Goal: Book appointment/travel/reservation

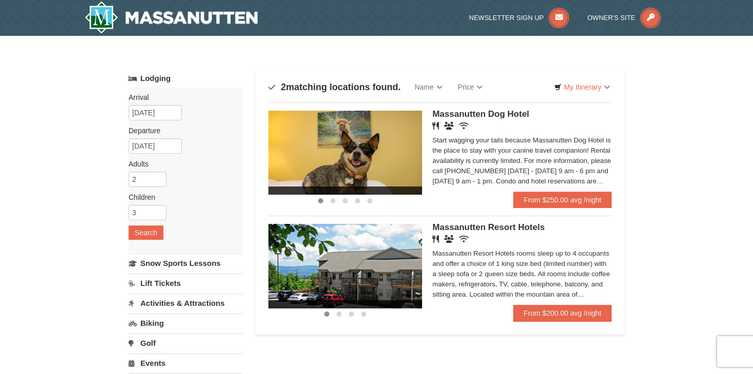
click at [539, 229] on span "Massanutten Resort Hotels" at bounding box center [488, 227] width 112 height 10
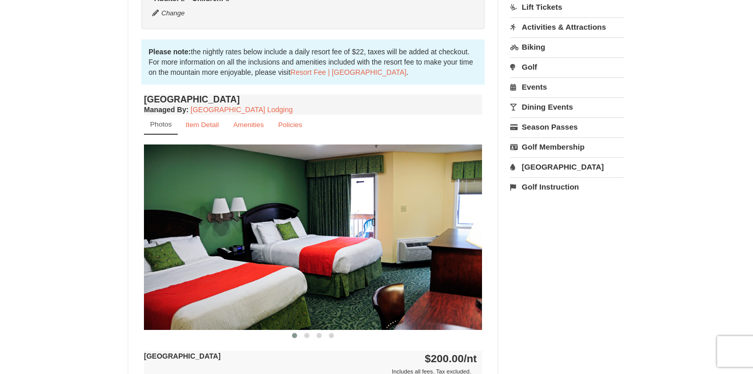
scroll to position [311, 0]
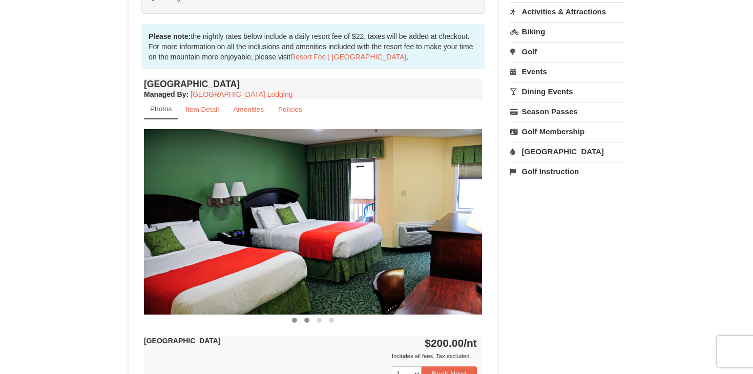
click at [307, 322] on span at bounding box center [306, 320] width 5 height 5
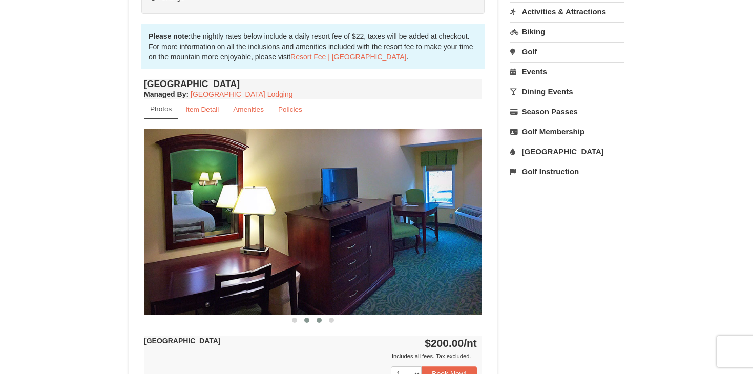
click at [318, 320] on span at bounding box center [319, 320] width 5 height 5
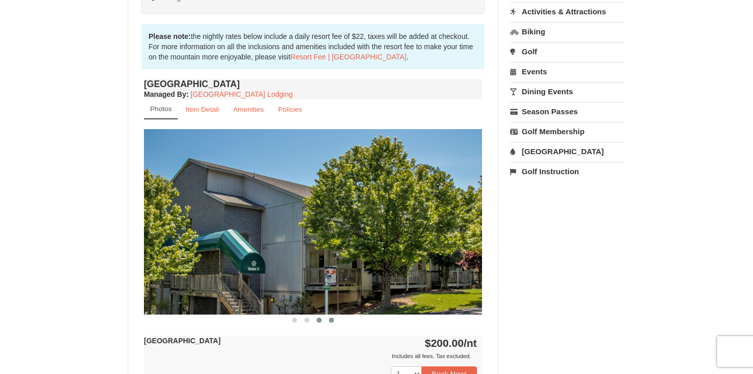
click at [331, 320] on span at bounding box center [331, 320] width 5 height 5
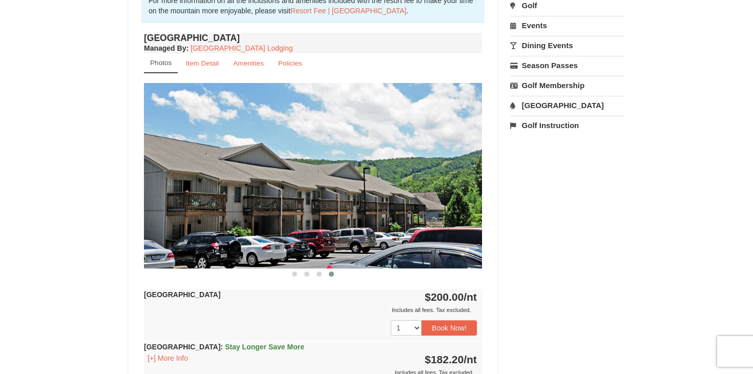
scroll to position [358, 0]
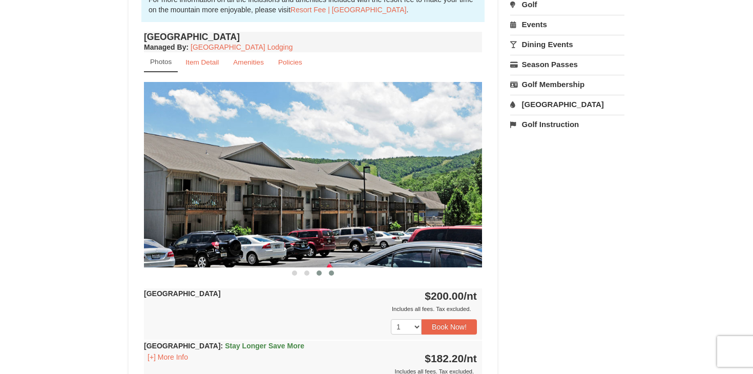
click at [318, 271] on span at bounding box center [319, 273] width 5 height 5
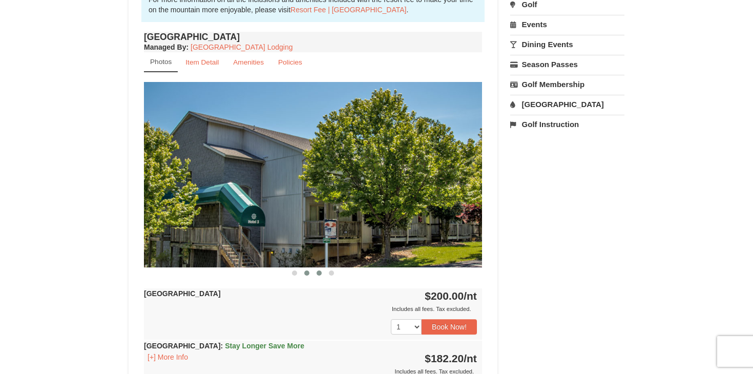
click at [308, 273] on span at bounding box center [306, 273] width 5 height 5
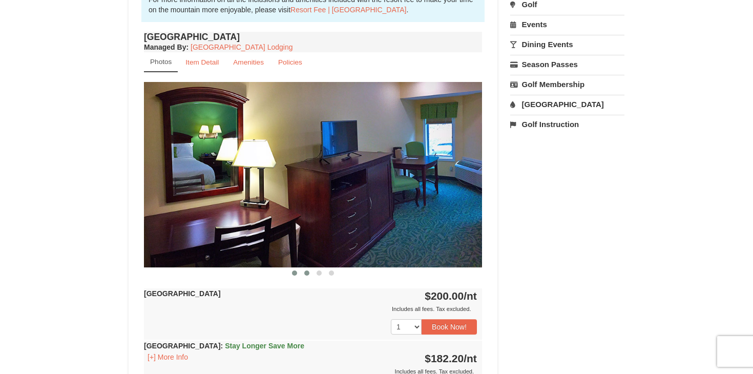
click at [298, 274] on button at bounding box center [294, 273] width 12 height 10
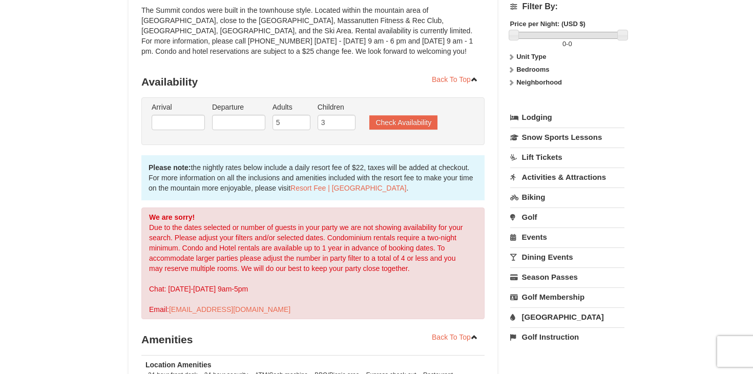
scroll to position [135, 0]
click at [193, 119] on input "text" at bounding box center [178, 122] width 53 height 15
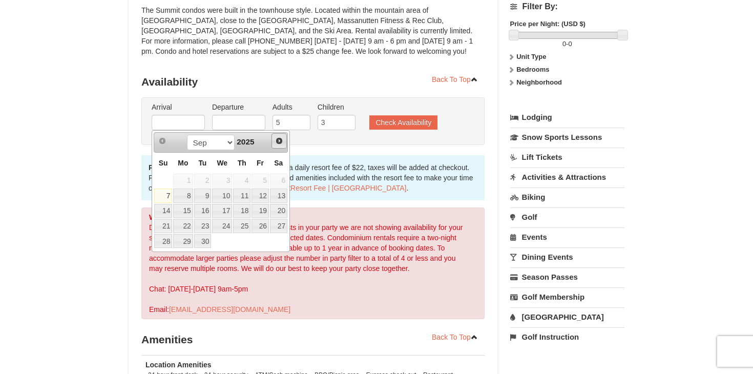
click at [277, 143] on span "Next" at bounding box center [279, 141] width 8 height 8
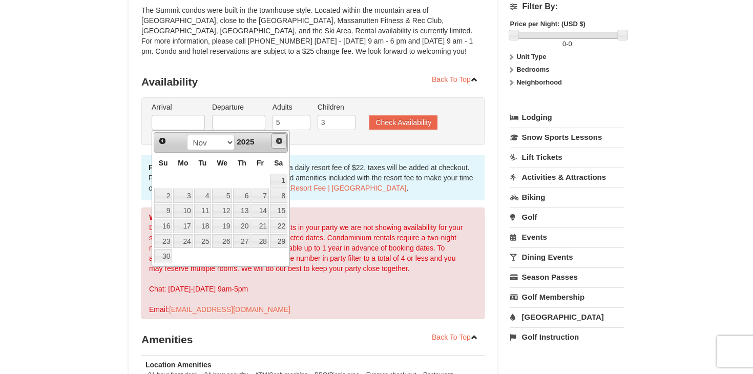
click at [277, 143] on span "Next" at bounding box center [279, 141] width 8 height 8
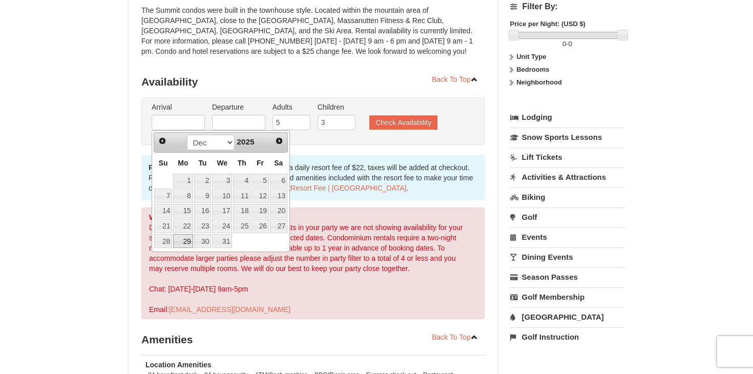
click at [185, 240] on link "29" at bounding box center [182, 241] width 19 height 14
type input "12/29/2025"
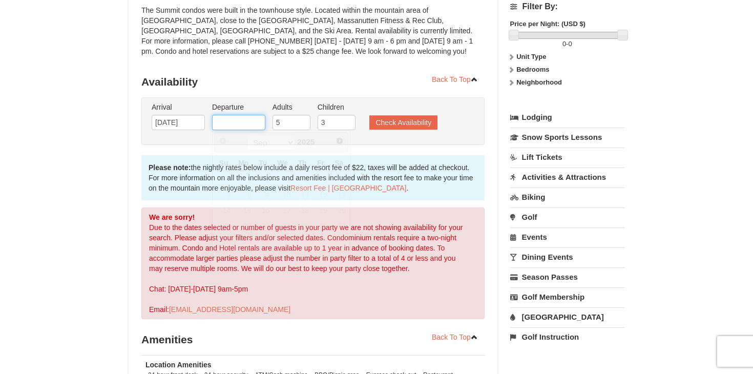
click at [253, 125] on input "text" at bounding box center [238, 122] width 53 height 15
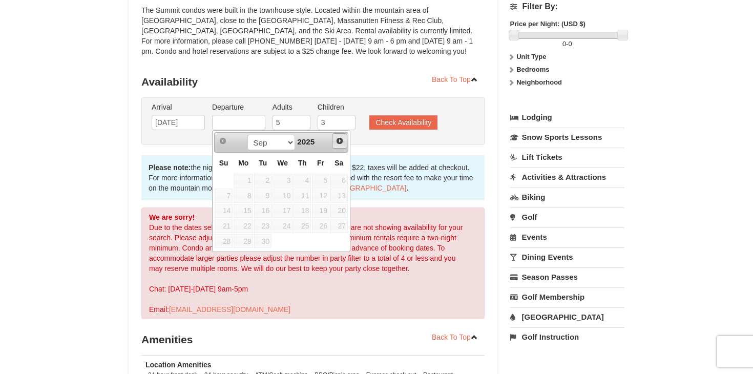
click at [337, 144] on span "Next" at bounding box center [340, 141] width 8 height 8
click at [340, 142] on span "Next" at bounding box center [340, 141] width 8 height 8
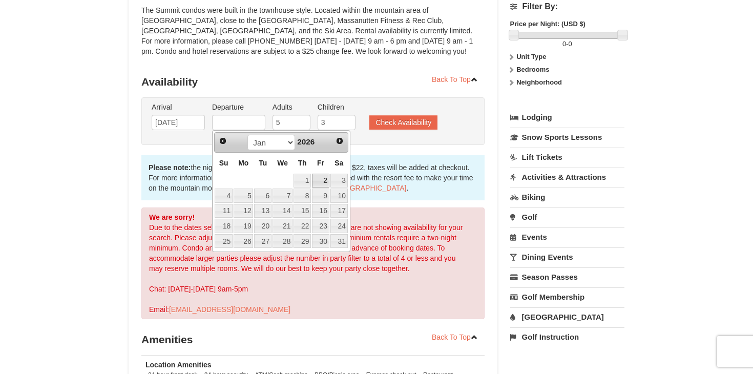
click at [319, 179] on link "2" at bounding box center [320, 181] width 17 height 14
type input "01/02/2026"
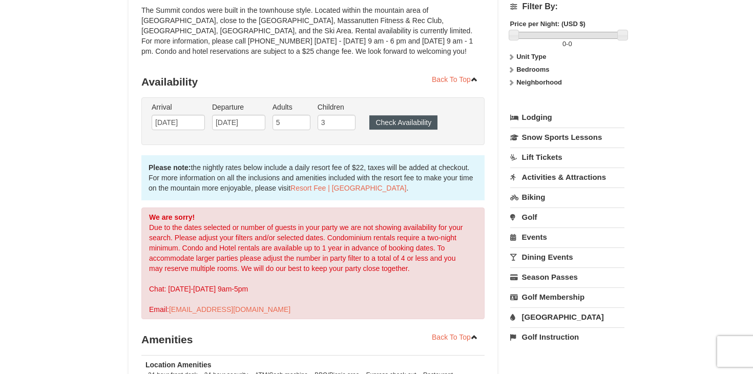
click at [409, 129] on button "Check Availability" at bounding box center [403, 122] width 68 height 14
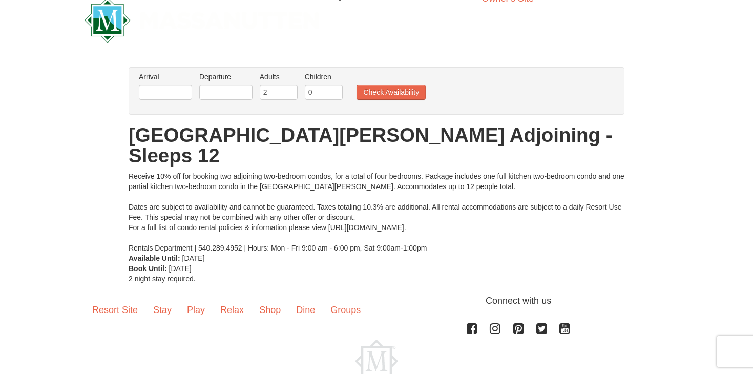
scroll to position [18, 0]
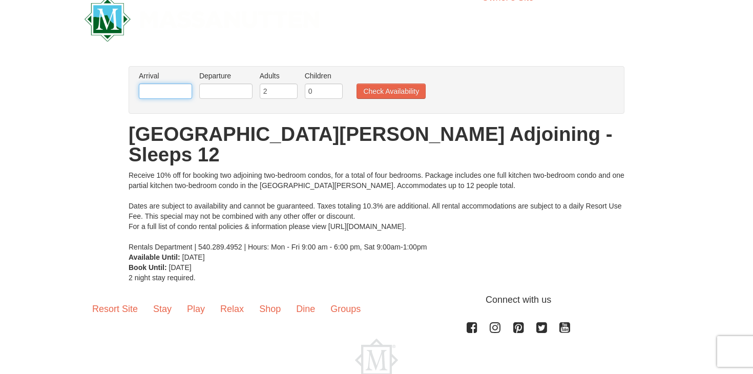
click at [184, 98] on input "text" at bounding box center [165, 91] width 53 height 15
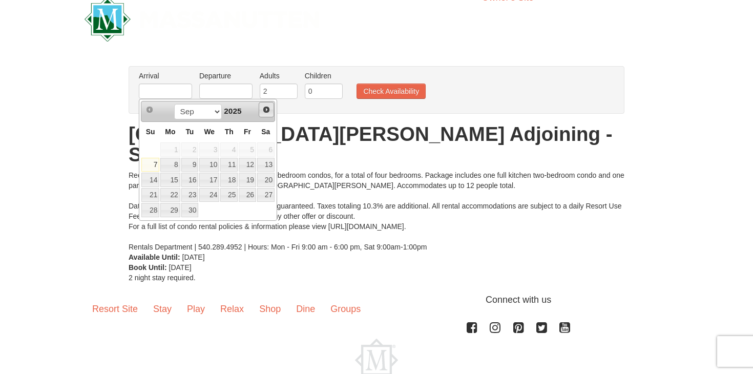
click at [265, 116] on link "Next" at bounding box center [266, 109] width 15 height 15
click at [265, 116] on link "Next" at bounding box center [266, 109] width 14 height 14
click at [265, 116] on link "Next" at bounding box center [266, 109] width 15 height 15
click at [142, 209] on link "28" at bounding box center [150, 210] width 18 height 14
type input "[DATE]"
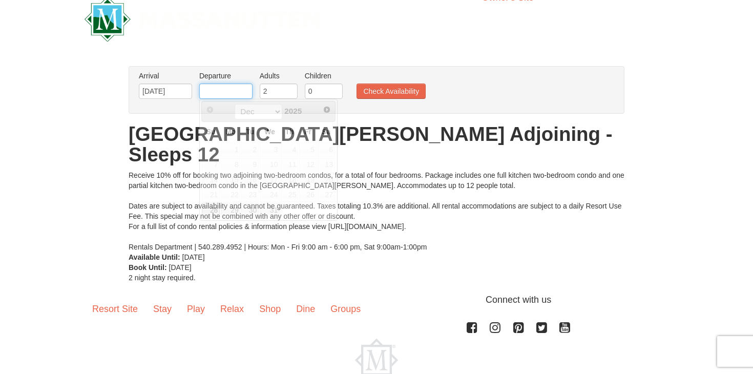
click at [237, 91] on input "text" at bounding box center [225, 91] width 53 height 15
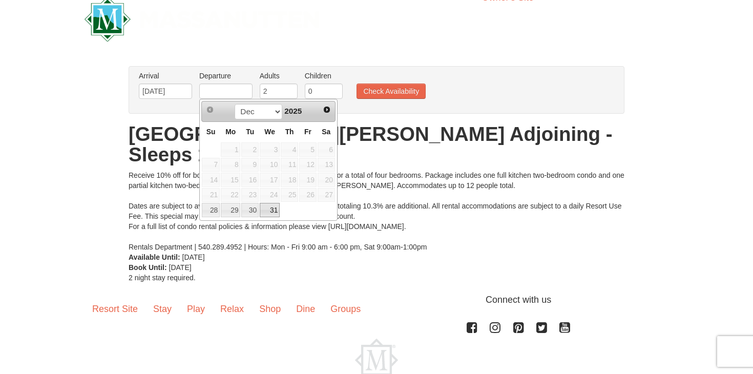
click at [272, 210] on link "31" at bounding box center [270, 210] width 20 height 14
type input "[DATE]"
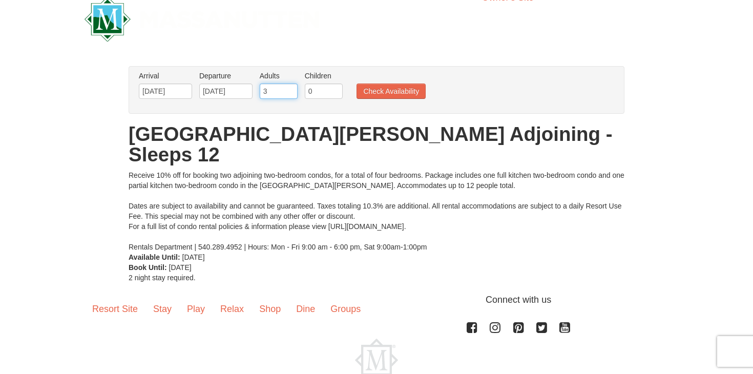
click at [291, 91] on input "3" at bounding box center [279, 91] width 38 height 15
click at [291, 91] on input "4" at bounding box center [279, 91] width 38 height 15
click at [291, 91] on input "5" at bounding box center [279, 91] width 38 height 15
type input "6"
click at [291, 91] on input "6" at bounding box center [279, 91] width 38 height 15
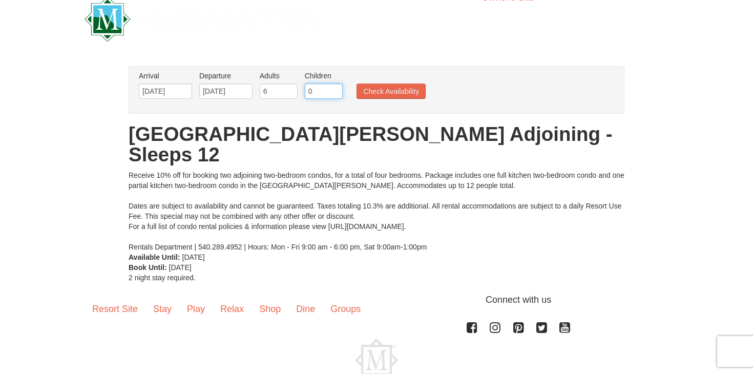
click at [333, 92] on input "0" at bounding box center [324, 91] width 38 height 15
click at [335, 89] on input "1" at bounding box center [324, 91] width 38 height 15
click at [335, 89] on input "2" at bounding box center [324, 91] width 38 height 15
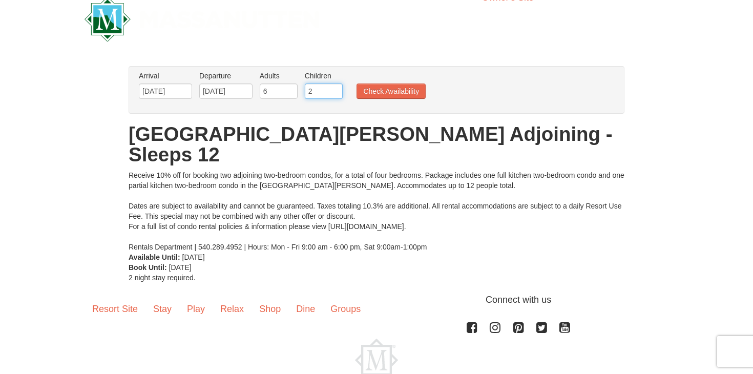
type input "3"
click at [335, 89] on input "3" at bounding box center [324, 91] width 38 height 15
click at [381, 87] on button "Check Availability" at bounding box center [391, 91] width 69 height 15
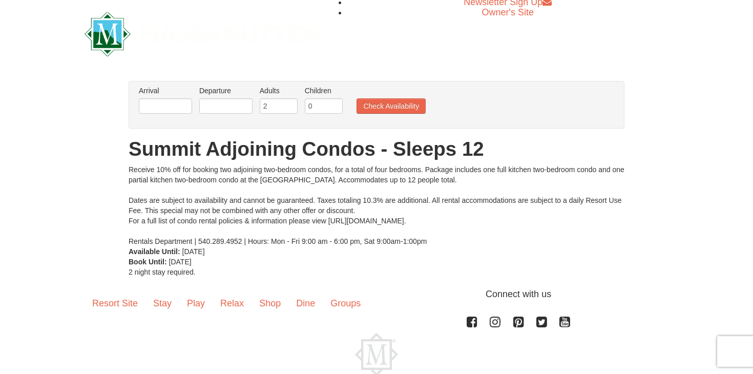
scroll to position [3, 0]
click at [173, 108] on input "text" at bounding box center [165, 106] width 53 height 15
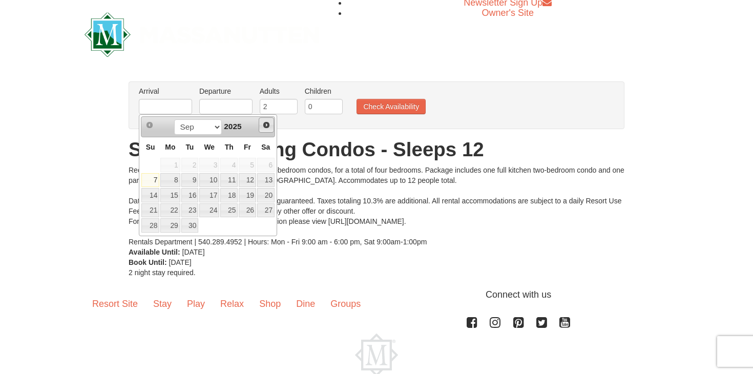
click at [263, 124] on span "Next" at bounding box center [266, 125] width 8 height 8
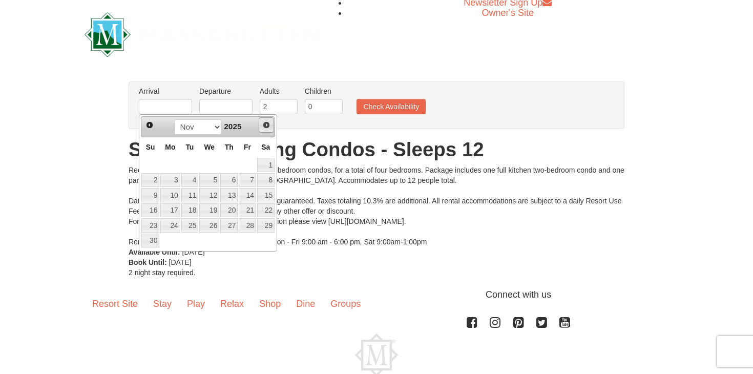
click at [263, 124] on span "Next" at bounding box center [266, 125] width 8 height 8
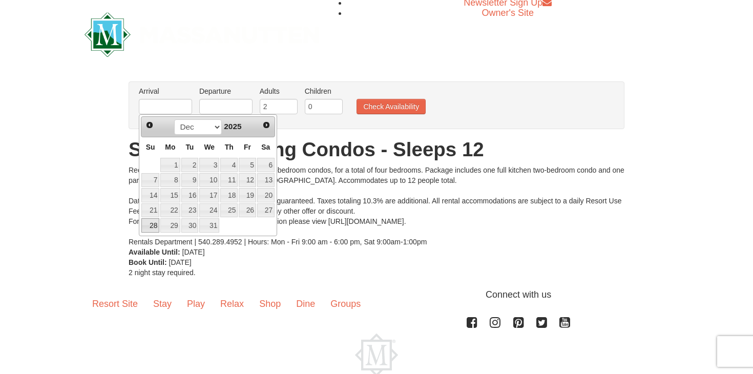
click at [148, 227] on link "28" at bounding box center [150, 225] width 18 height 14
type input "[DATE]"
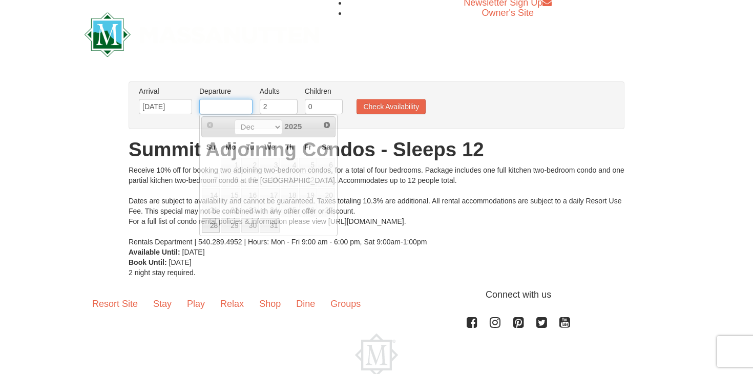
click at [225, 113] on input "text" at bounding box center [225, 106] width 53 height 15
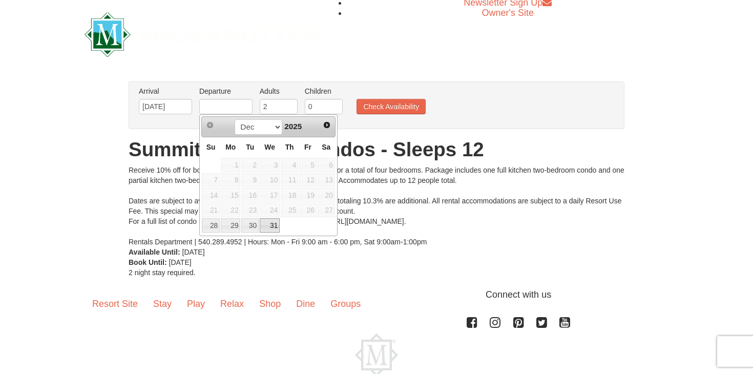
click at [276, 224] on link "31" at bounding box center [270, 225] width 20 height 14
type input "[DATE]"
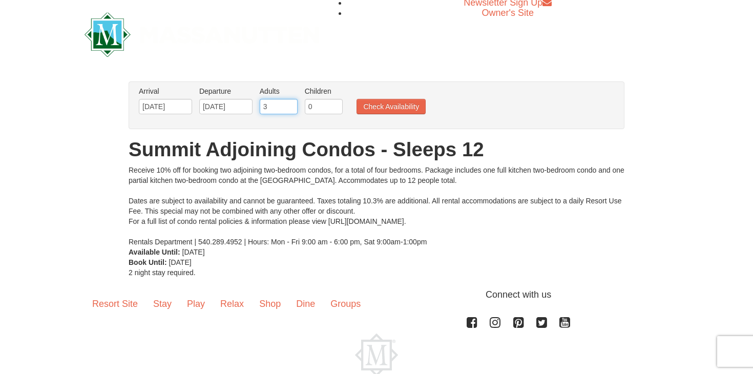
click at [292, 107] on input "3" at bounding box center [279, 106] width 38 height 15
click at [292, 107] on input "4" at bounding box center [279, 106] width 38 height 15
click at [292, 107] on input "5" at bounding box center [279, 106] width 38 height 15
type input "6"
click at [292, 107] on input "6" at bounding box center [279, 106] width 38 height 15
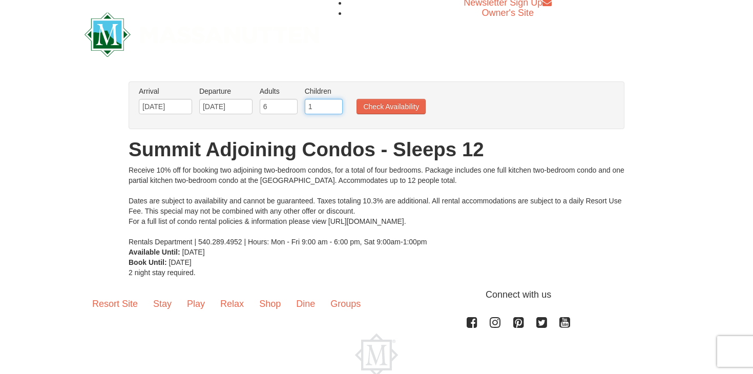
click at [335, 106] on input "1" at bounding box center [324, 106] width 38 height 15
click at [335, 106] on input "2" at bounding box center [324, 106] width 38 height 15
type input "3"
click at [335, 106] on input "3" at bounding box center [324, 106] width 38 height 15
click at [386, 102] on button "Check Availability" at bounding box center [391, 106] width 69 height 15
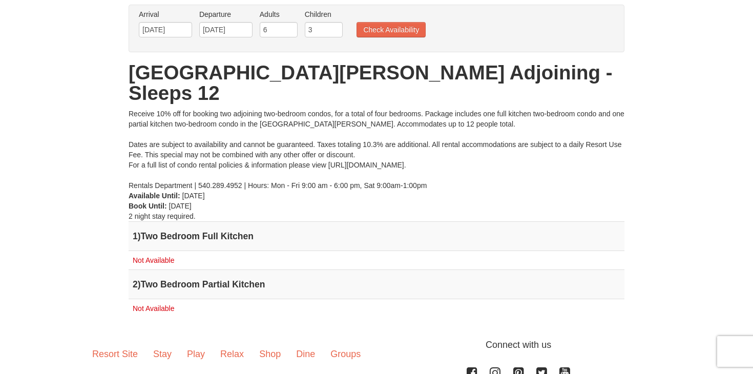
scroll to position [22, 0]
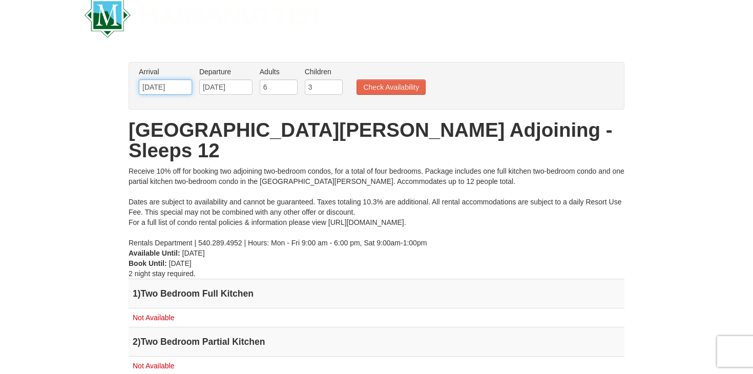
click at [181, 88] on input "[DATE]" at bounding box center [165, 86] width 53 height 15
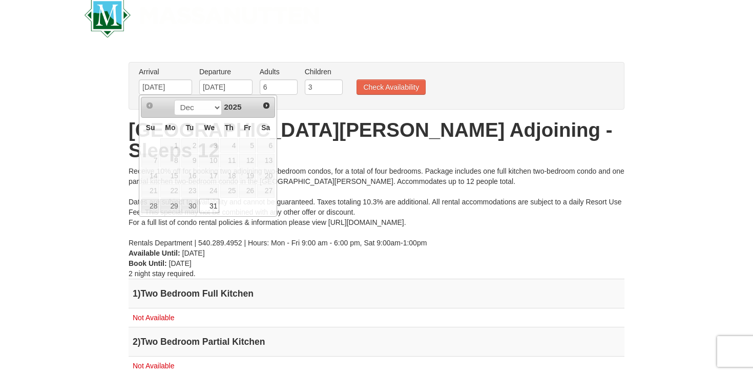
click at [334, 192] on div "Receive 10% off for booking two adjoining two-bedroom condos, for a total of fo…" at bounding box center [377, 207] width 496 height 82
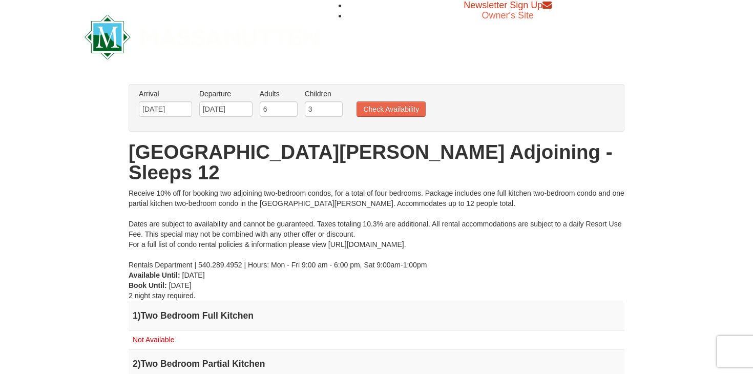
scroll to position [0, 0]
